Goal: Book appointment/travel/reservation

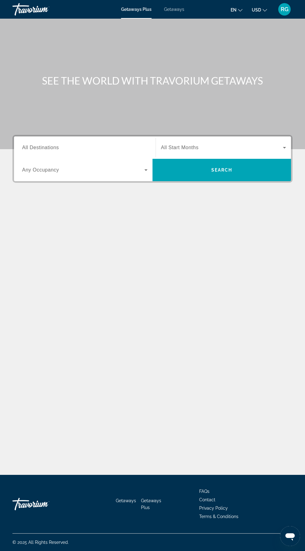
click at [179, 7] on span "Getaways" at bounding box center [174, 9] width 20 height 5
click at [82, 150] on input "Destination All Destinations" at bounding box center [84, 147] width 125 height 7
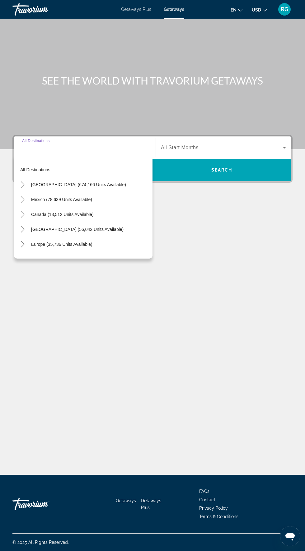
scroll to position [47, 0]
click at [100, 177] on span "Select destination: United States (674,166 units available)" at bounding box center [90, 184] width 124 height 15
type input "**********"
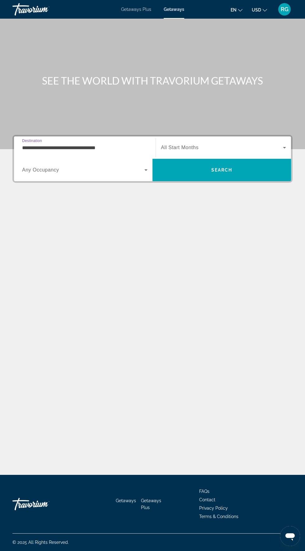
click at [236, 144] on span "Search widget" at bounding box center [222, 147] width 122 height 7
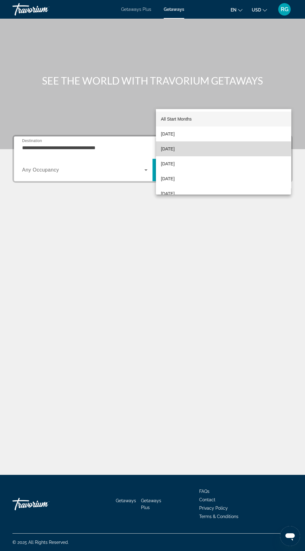
click at [207, 148] on mat-option "[DATE]" at bounding box center [223, 148] width 135 height 15
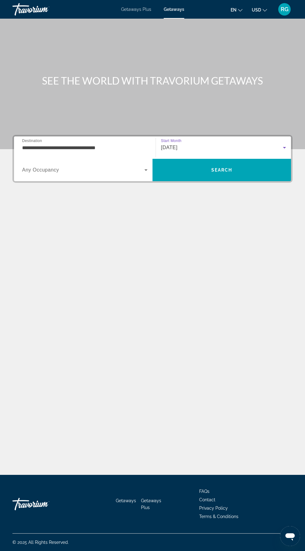
click at [115, 166] on span "Search widget" at bounding box center [83, 169] width 122 height 7
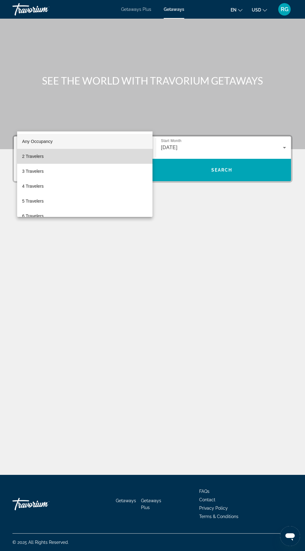
click at [94, 155] on mat-option "2 Travelers" at bounding box center [84, 156] width 135 height 15
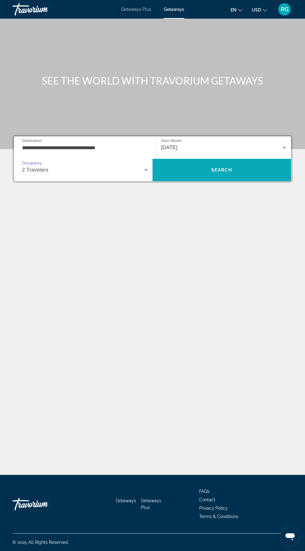
click at [228, 168] on span "Search" at bounding box center [221, 170] width 21 height 5
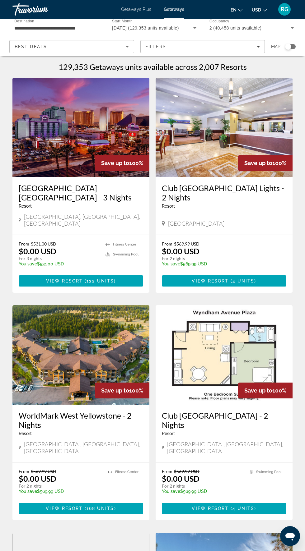
click at [63, 31] on input "**********" at bounding box center [56, 28] width 84 height 7
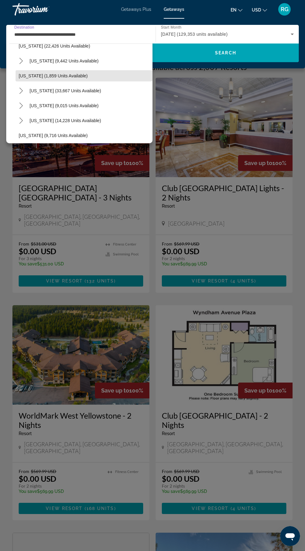
scroll to position [487, 0]
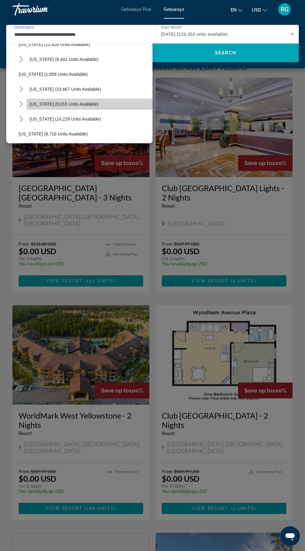
click at [76, 104] on span "[US_STATE] (9,015 units available)" at bounding box center [64, 104] width 69 height 5
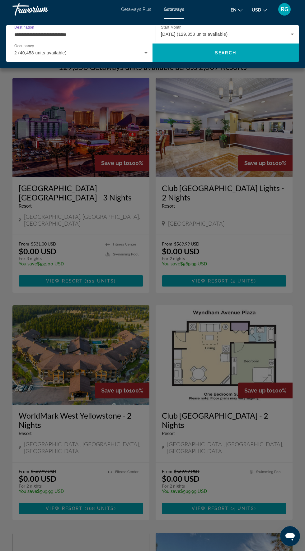
click at [93, 35] on input "**********" at bounding box center [79, 34] width 130 height 7
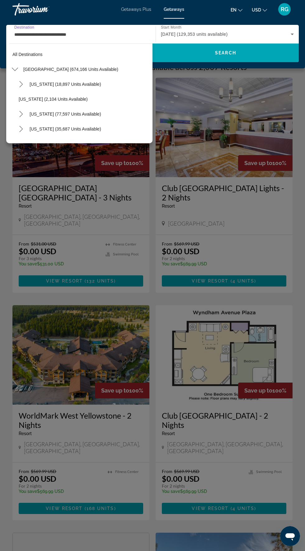
scroll to position [499, 0]
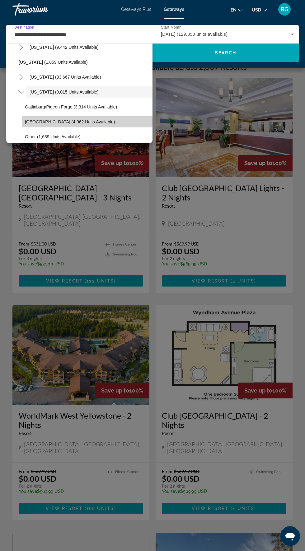
click at [74, 122] on span "[GEOGRAPHIC_DATA] (4,062 units available)" at bounding box center [70, 121] width 90 height 5
type input "**********"
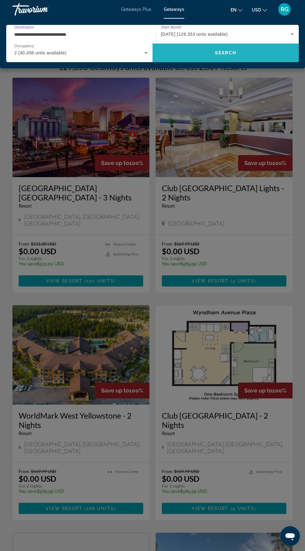
click at [231, 55] on span "Search" at bounding box center [225, 52] width 146 height 15
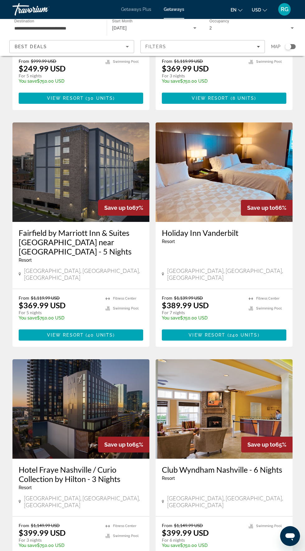
scroll to position [886, 0]
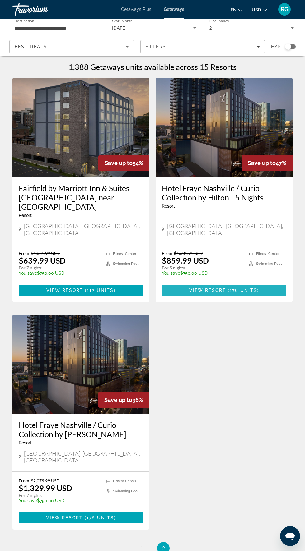
click at [262, 283] on span "Main content" at bounding box center [224, 290] width 124 height 15
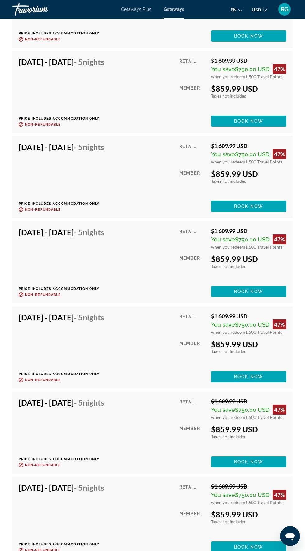
scroll to position [1273, 0]
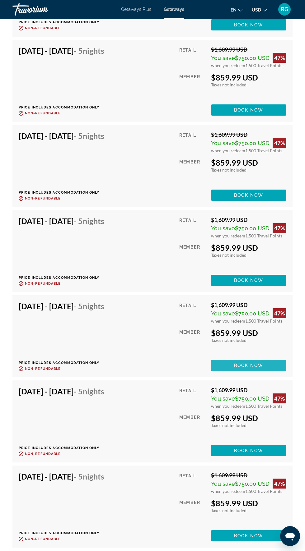
click at [279, 368] on span "Main content" at bounding box center [248, 365] width 75 height 15
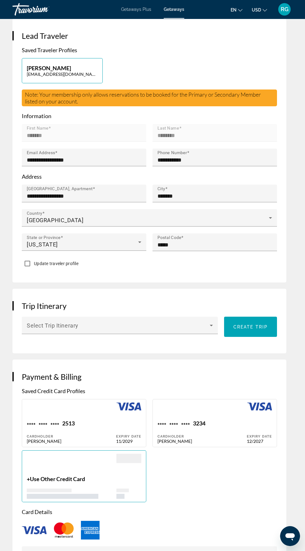
scroll to position [291, 0]
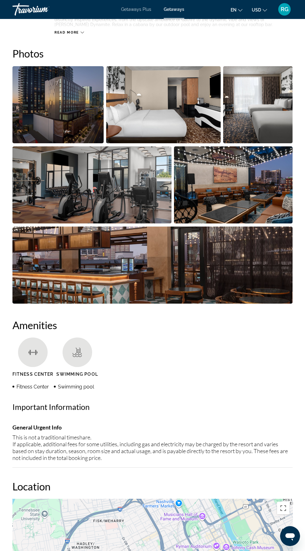
scroll to position [332, 0]
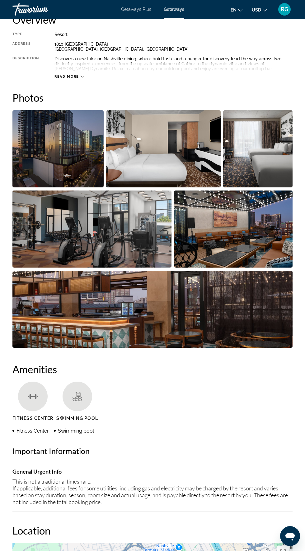
click at [82, 151] on img "Open full-screen image slider" at bounding box center [57, 148] width 91 height 77
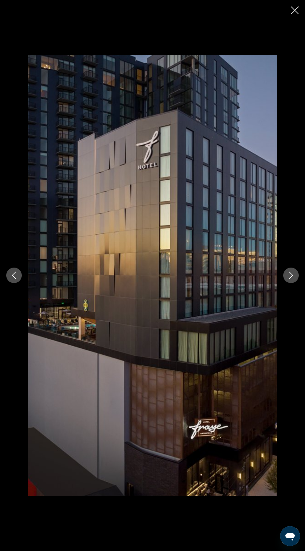
click at [292, 280] on button "Next image" at bounding box center [291, 276] width 16 height 16
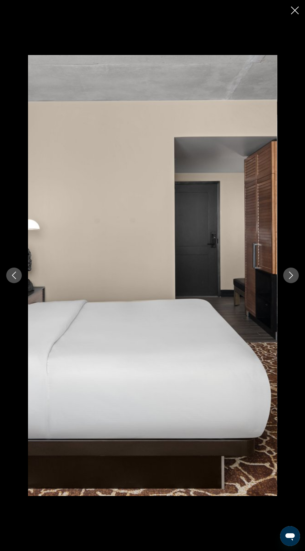
click at [291, 276] on icon "Next image" at bounding box center [290, 275] width 7 height 7
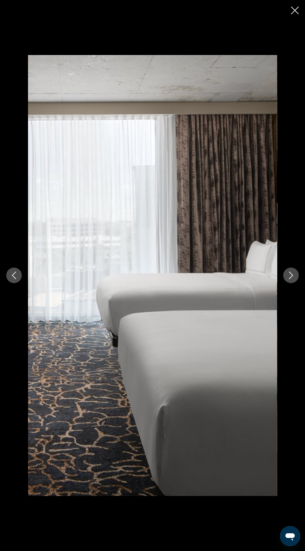
click at [291, 275] on icon "Next image" at bounding box center [290, 275] width 7 height 7
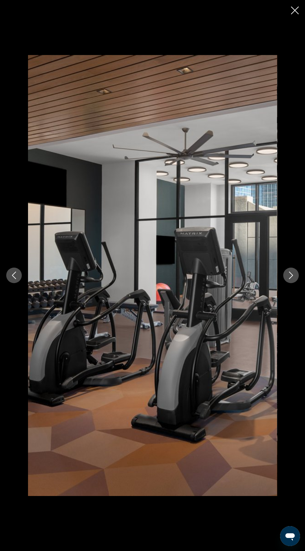
click at [294, 277] on icon "Next image" at bounding box center [290, 275] width 7 height 7
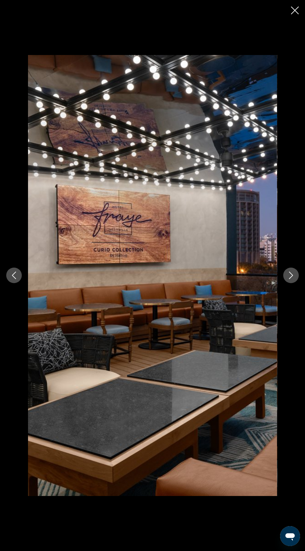
click at [285, 285] on div "prev next" at bounding box center [152, 275] width 305 height 441
click at [291, 275] on icon "Next image" at bounding box center [290, 275] width 7 height 7
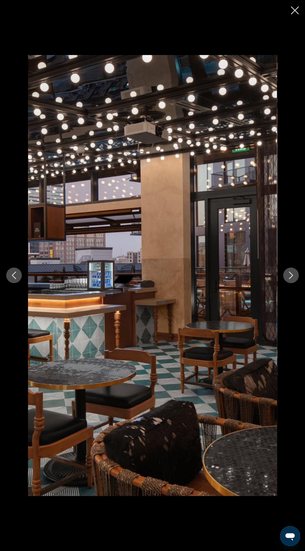
click at [291, 275] on icon "Next image" at bounding box center [290, 275] width 7 height 7
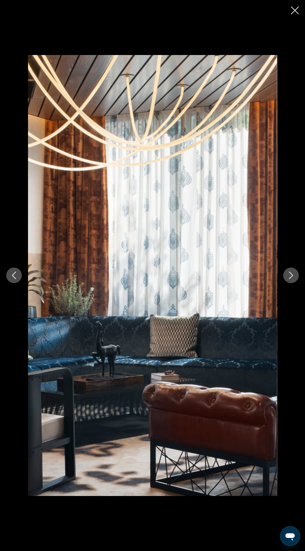
click at [285, 278] on button "Next image" at bounding box center [291, 276] width 16 height 16
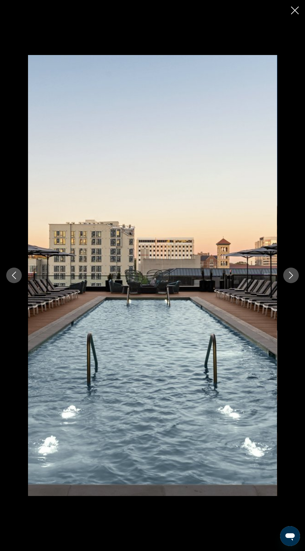
click at [291, 275] on icon "Next image" at bounding box center [290, 275] width 7 height 7
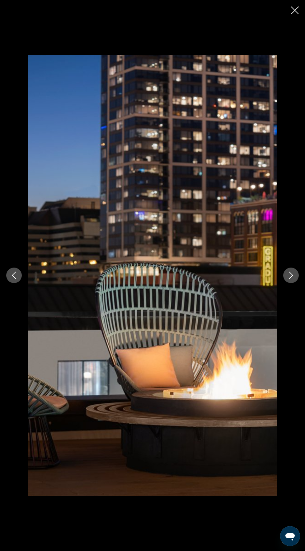
click at [291, 275] on icon "Next image" at bounding box center [290, 275] width 7 height 7
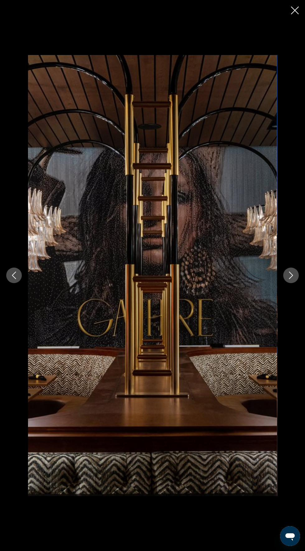
click at [291, 275] on icon "Next image" at bounding box center [290, 275] width 7 height 7
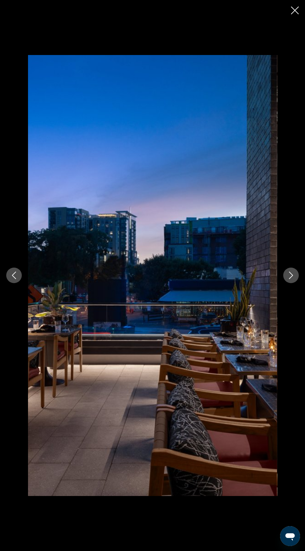
click at [289, 280] on button "Next image" at bounding box center [291, 276] width 16 height 16
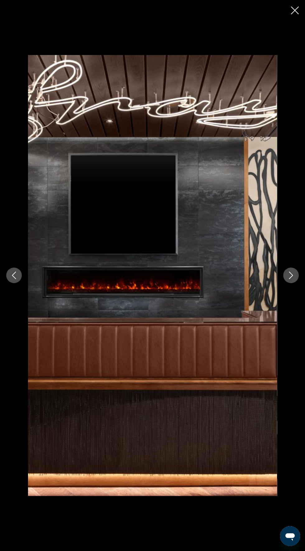
click at [291, 276] on icon "Next image" at bounding box center [290, 275] width 7 height 7
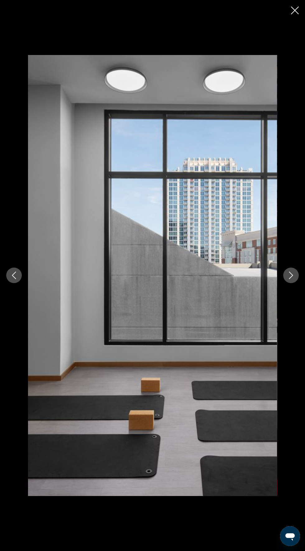
click at [289, 279] on button "Next image" at bounding box center [291, 276] width 16 height 16
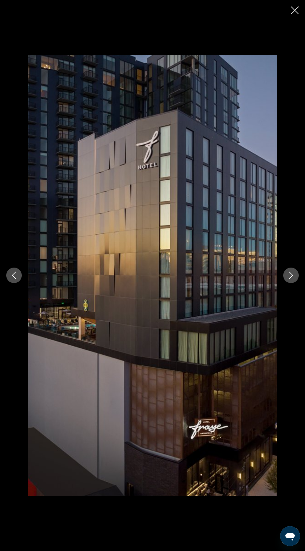
click at [291, 277] on icon "Next image" at bounding box center [290, 275] width 7 height 7
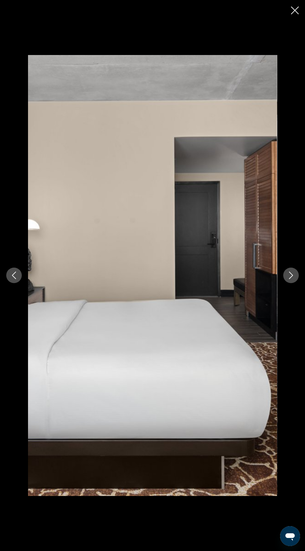
click at [14, 277] on icon "Previous image" at bounding box center [13, 275] width 7 height 7
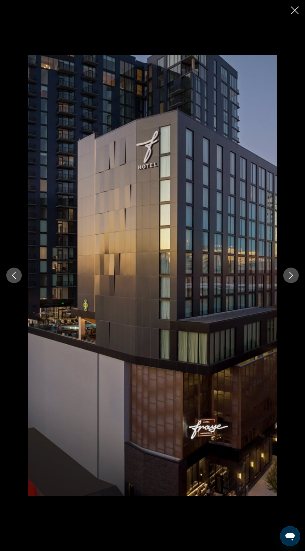
click at [290, 276] on icon "Next image" at bounding box center [290, 275] width 7 height 7
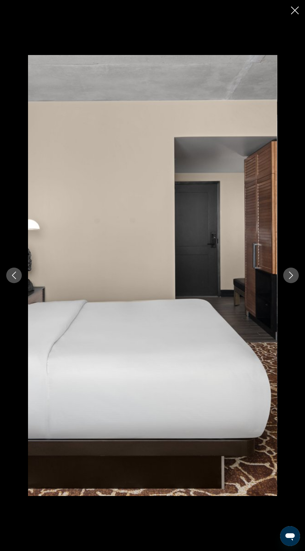
click at [291, 275] on icon "Next image" at bounding box center [290, 275] width 7 height 7
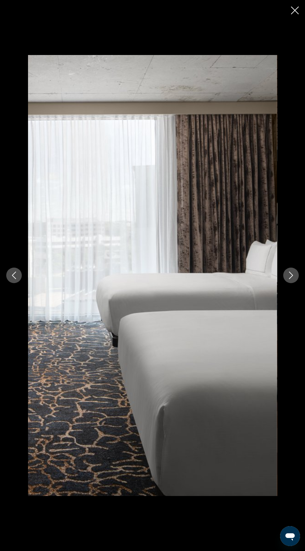
click at [291, 277] on icon "Next image" at bounding box center [290, 275] width 7 height 7
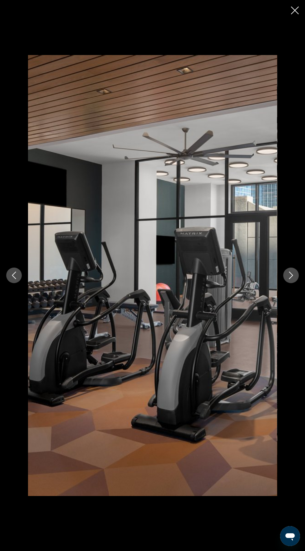
click at [291, 275] on icon "Next image" at bounding box center [290, 275] width 7 height 7
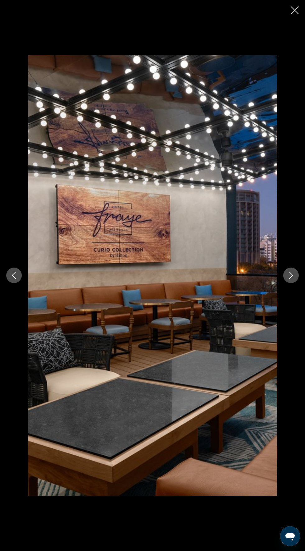
click at [289, 280] on button "Next image" at bounding box center [291, 276] width 16 height 16
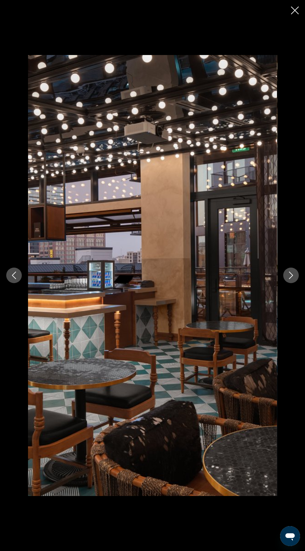
click at [291, 276] on icon "Next image" at bounding box center [290, 275] width 7 height 7
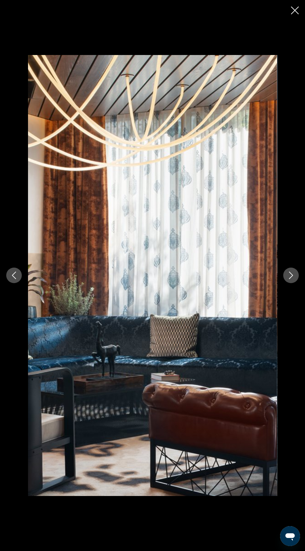
click at [291, 277] on icon "Next image" at bounding box center [291, 275] width 4 height 7
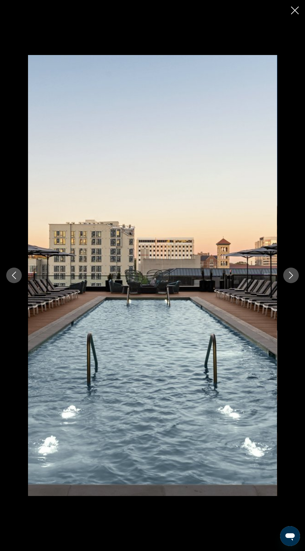
click at [291, 275] on icon "Next image" at bounding box center [290, 275] width 7 height 7
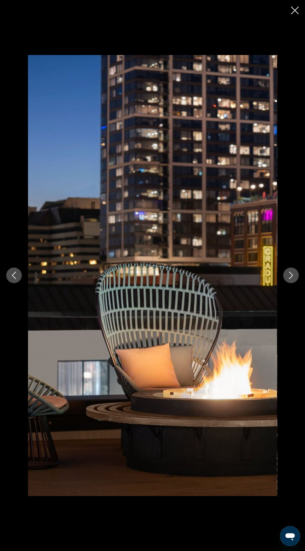
click at [289, 276] on icon "Next image" at bounding box center [290, 275] width 7 height 7
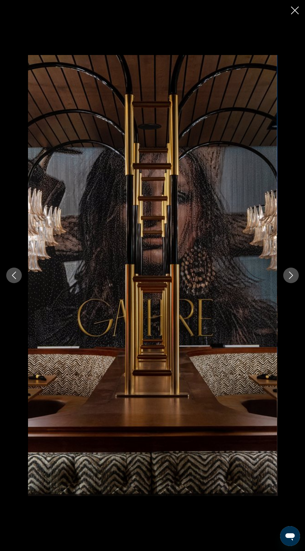
click at [291, 276] on icon "Next image" at bounding box center [290, 275] width 7 height 7
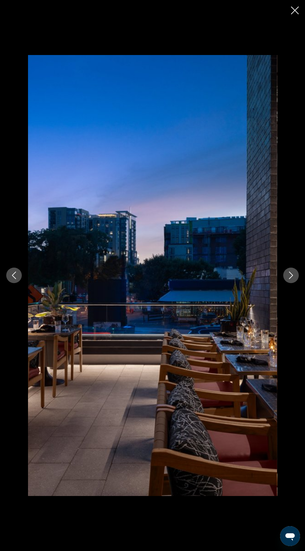
click at [289, 279] on button "Next image" at bounding box center [291, 276] width 16 height 16
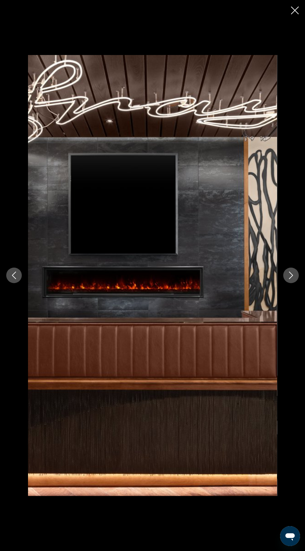
click at [291, 277] on icon "Next image" at bounding box center [290, 275] width 7 height 7
